Goal: Task Accomplishment & Management: Use online tool/utility

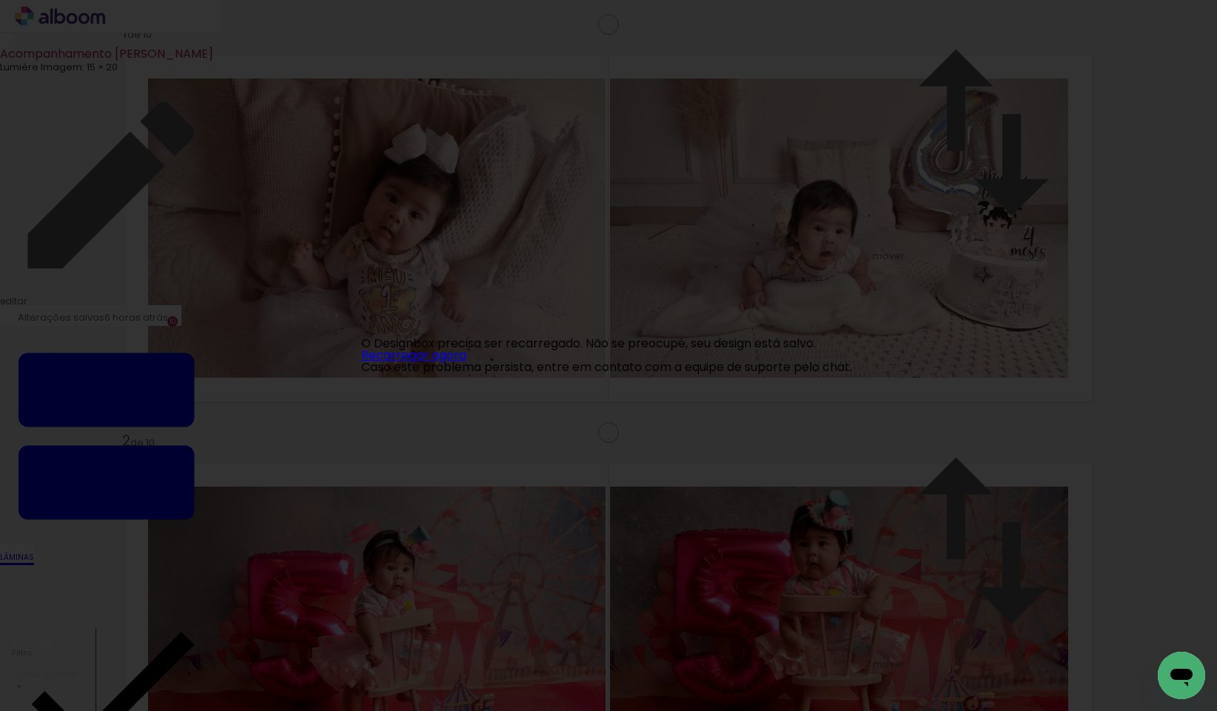
scroll to position [1788, 0]
